Goal: Complete application form

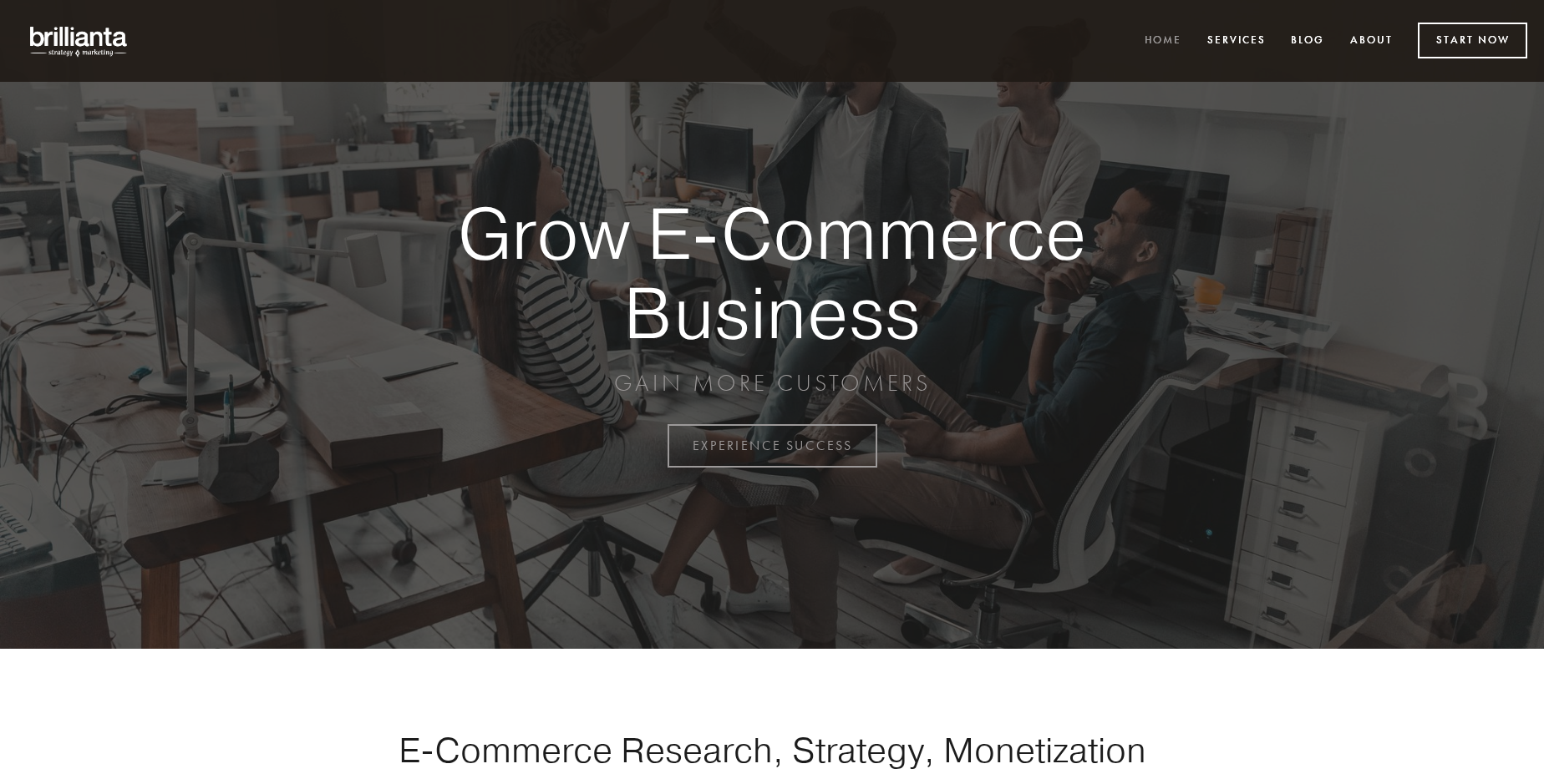
scroll to position [4378, 0]
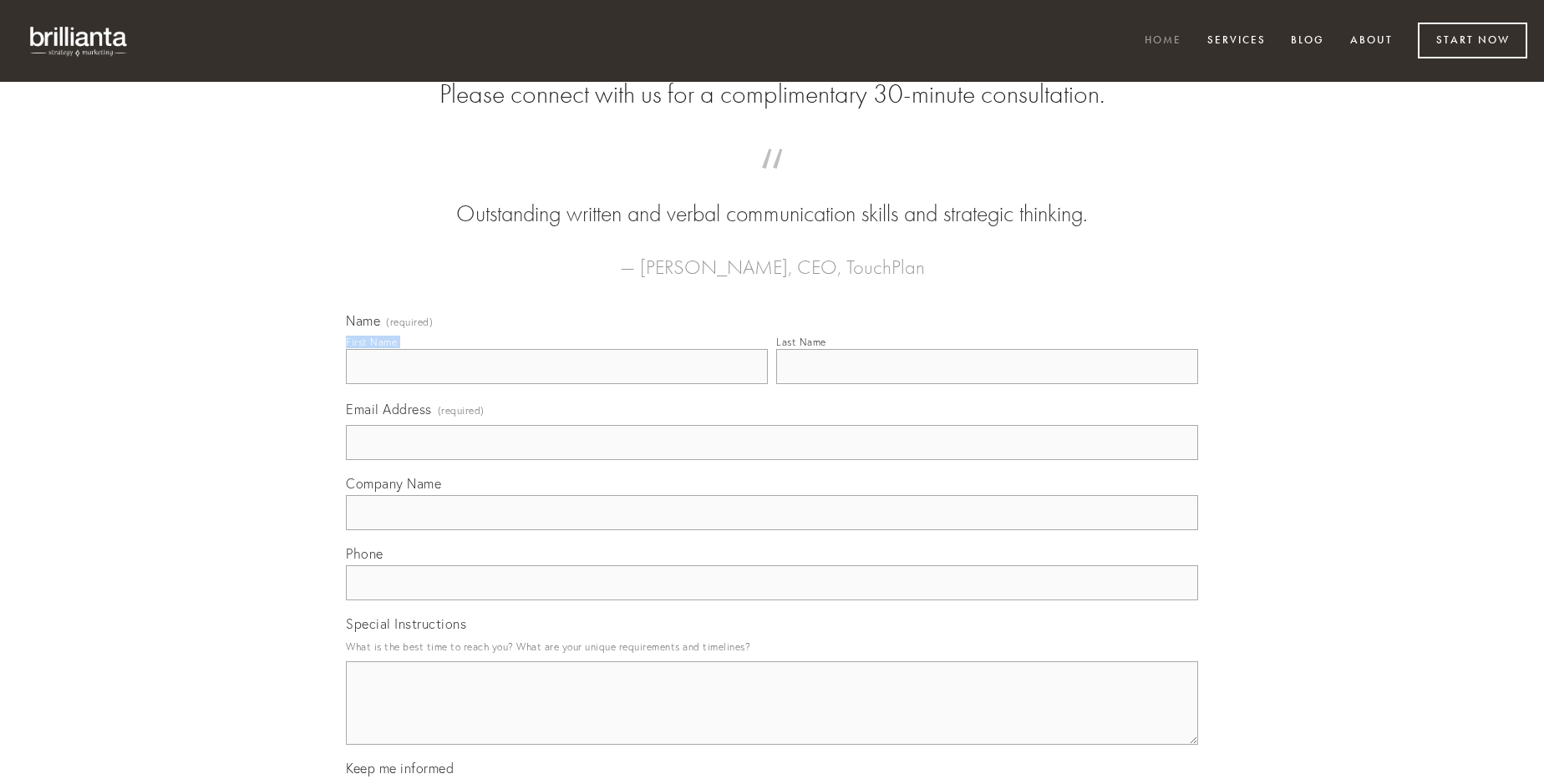
type input "[PERSON_NAME]"
click at [986, 384] on input "Last Name" at bounding box center [987, 367] width 422 height 35
type input "[PERSON_NAME]"
click at [772, 460] on input "Email Address (required)" at bounding box center [772, 442] width 852 height 35
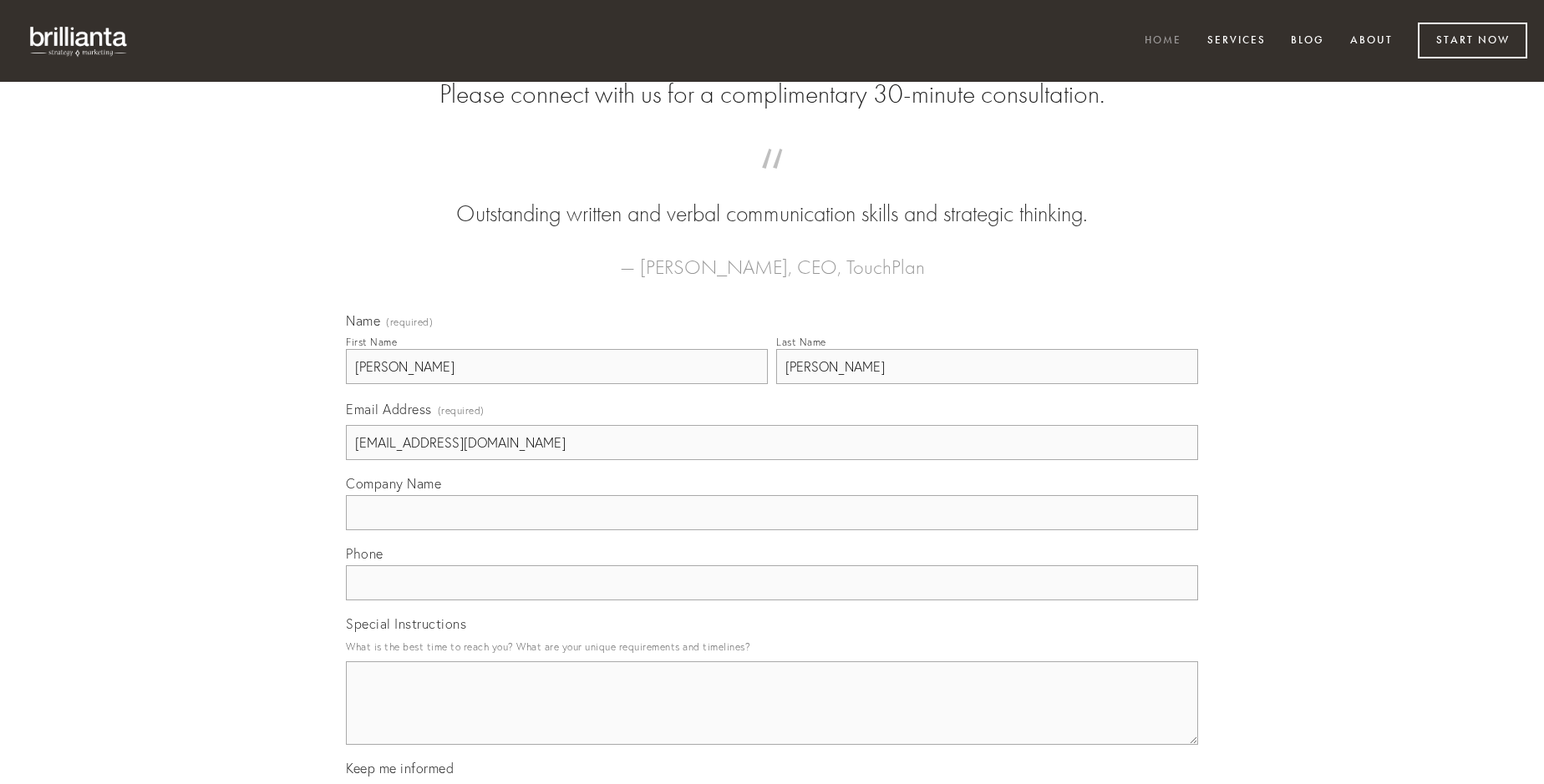
type input "[EMAIL_ADDRESS][DOMAIN_NAME]"
click at [772, 530] on input "Company Name" at bounding box center [772, 513] width 852 height 35
type input "claro"
click at [772, 600] on input "text" at bounding box center [772, 583] width 852 height 35
click at [772, 719] on textarea "Special Instructions" at bounding box center [772, 703] width 852 height 84
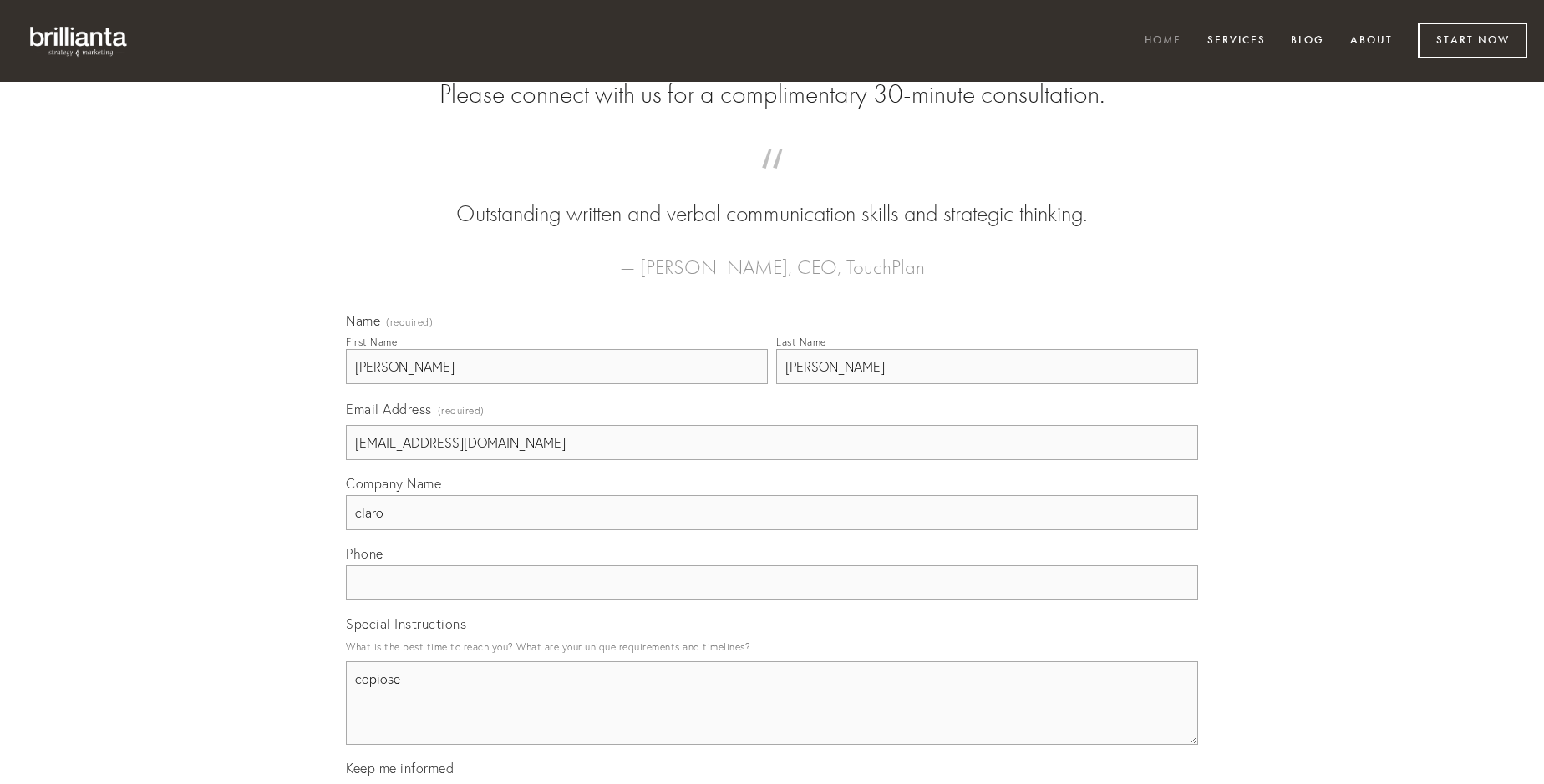
type textarea "copiose"
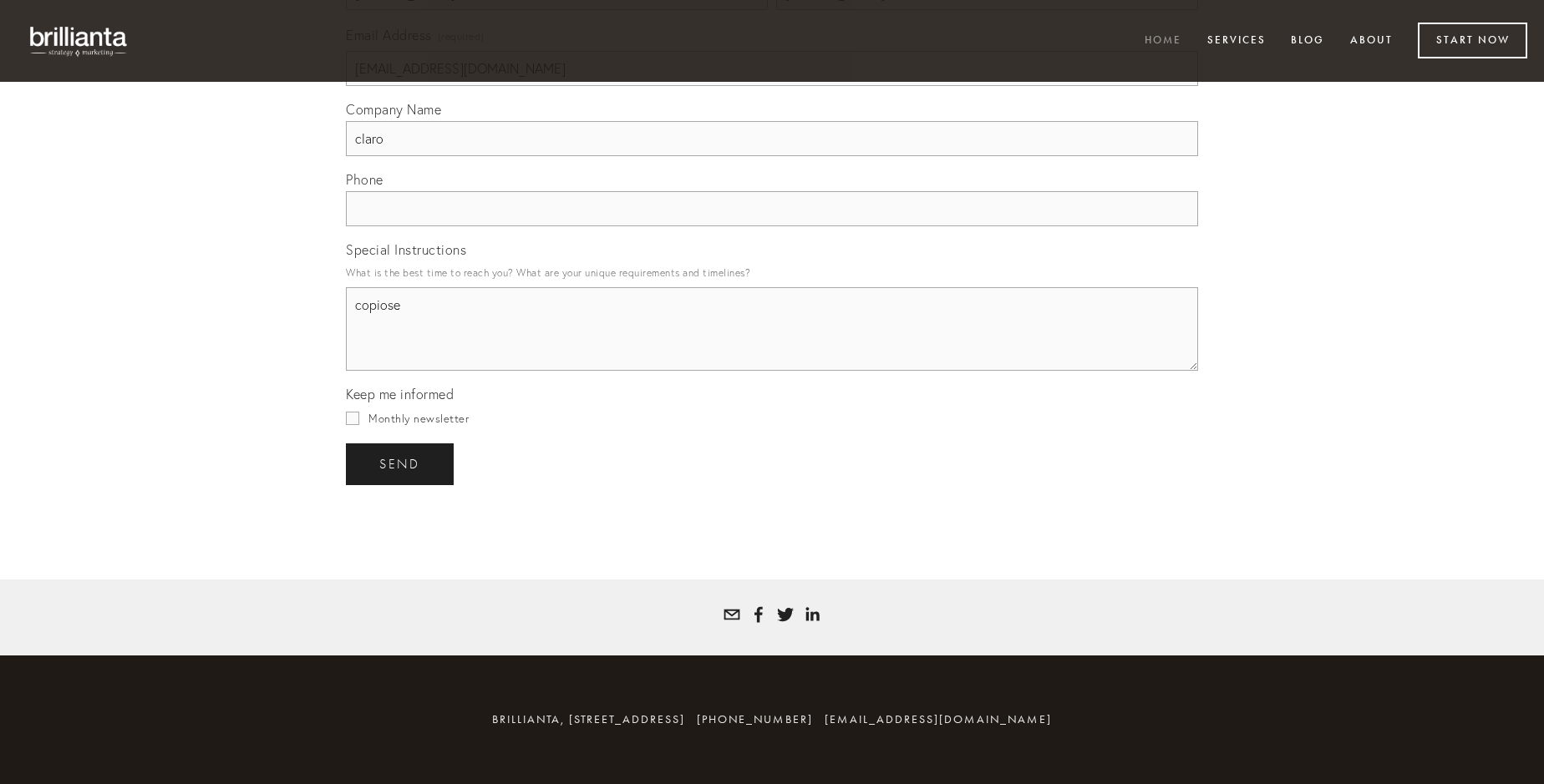
click at [401, 464] on span "send" at bounding box center [399, 464] width 41 height 15
